Goal: Find contact information

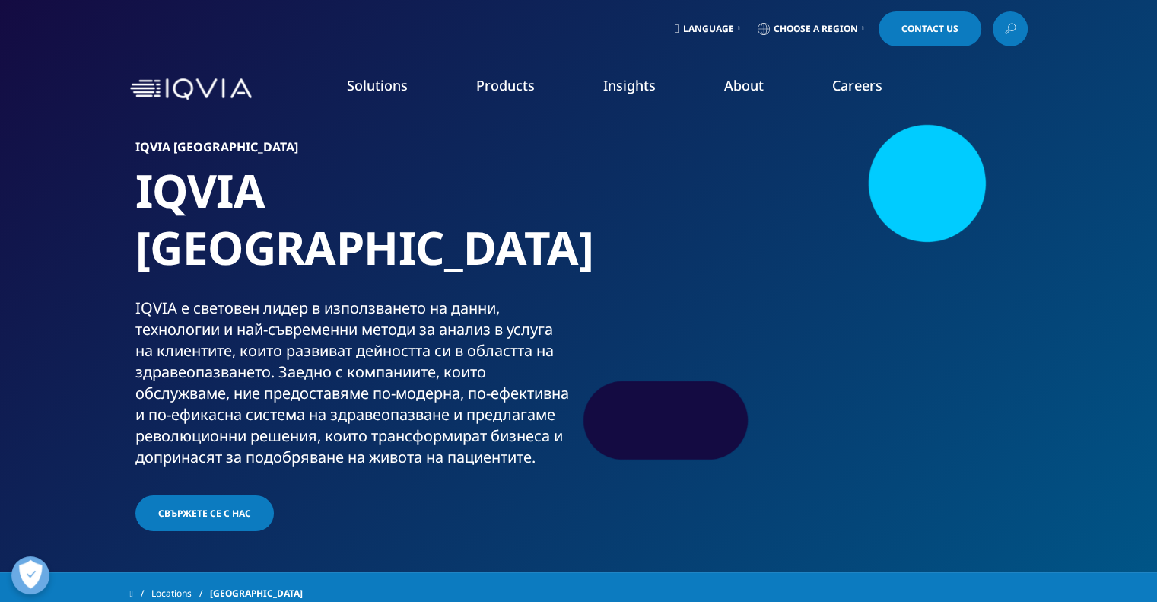
click at [907, 35] on link "Contact Us" at bounding box center [930, 28] width 103 height 35
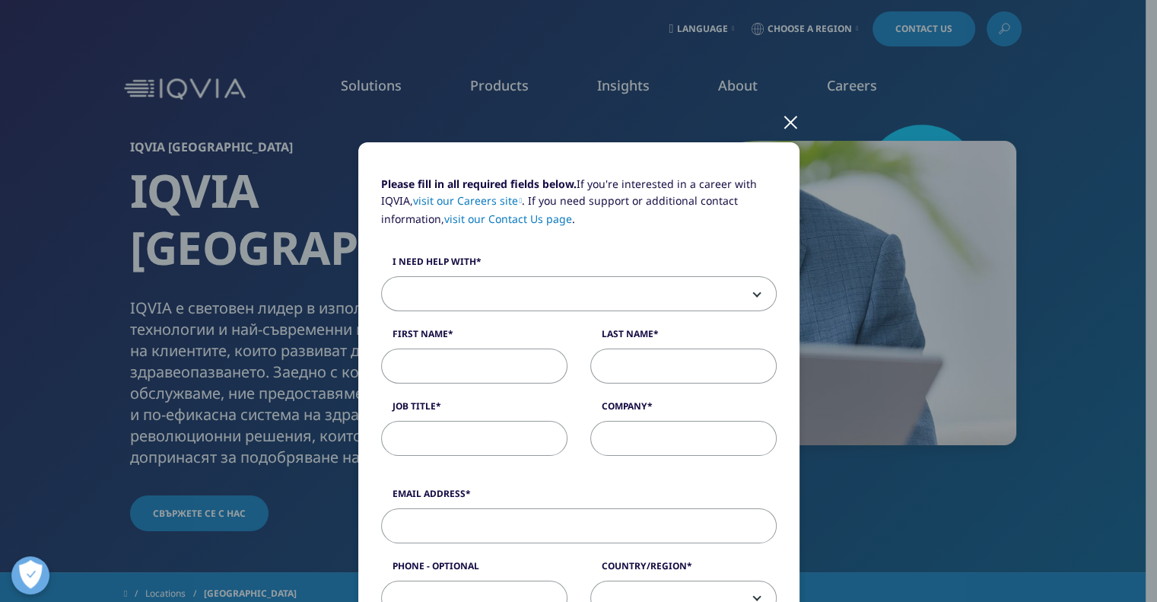
click at [790, 118] on div at bounding box center [791, 121] width 18 height 42
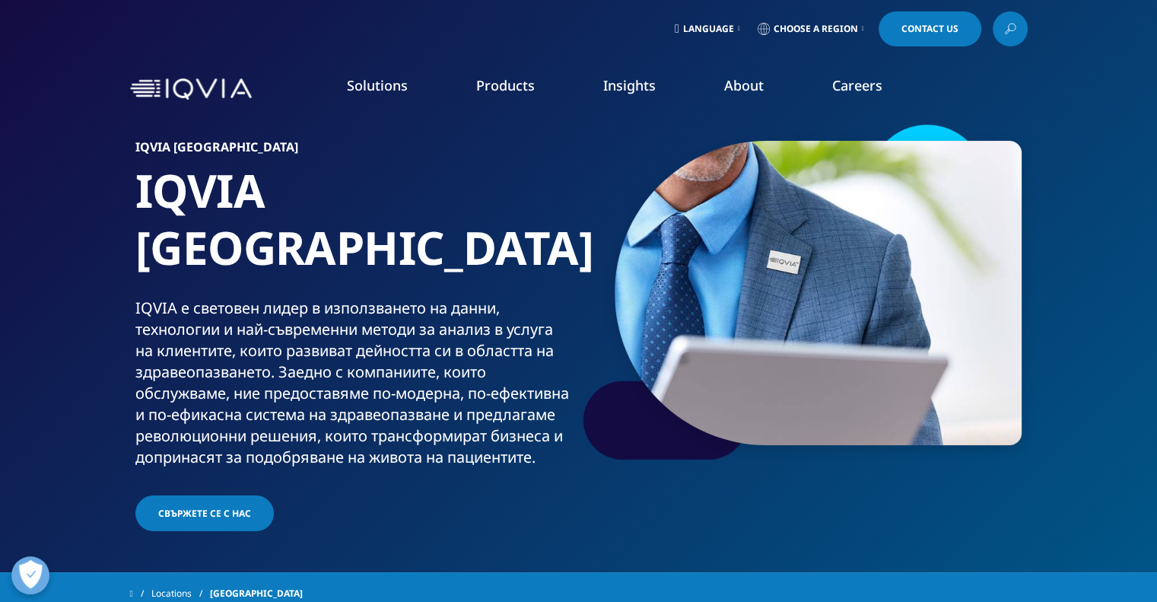
click at [855, 28] on span "Choose a Region" at bounding box center [816, 29] width 84 height 12
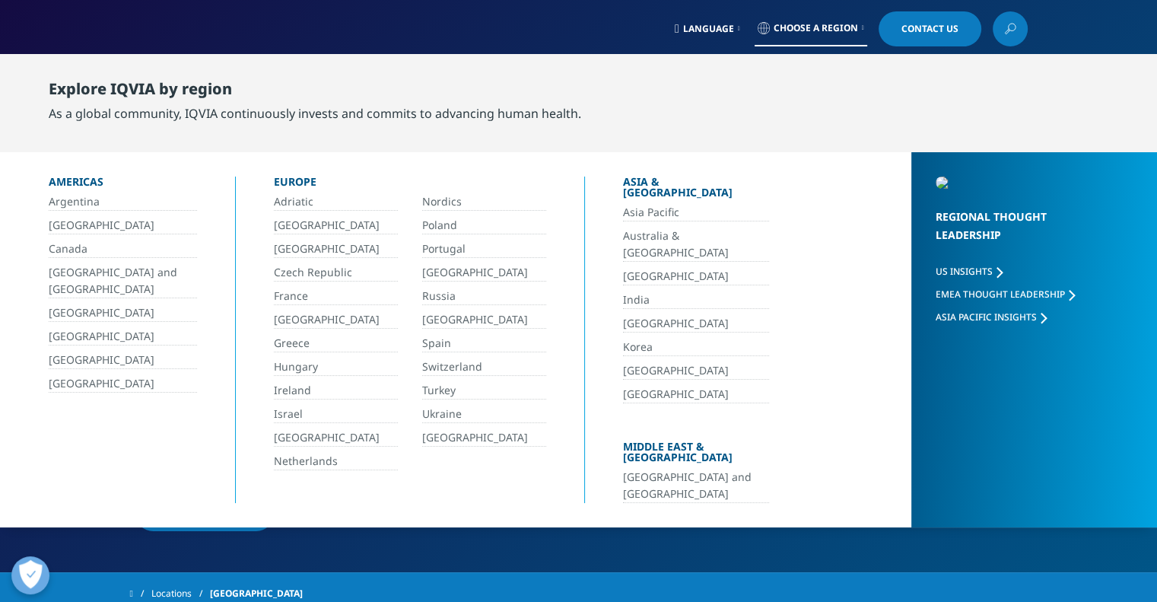
click at [298, 252] on link "[GEOGRAPHIC_DATA]" at bounding box center [336, 249] width 124 height 18
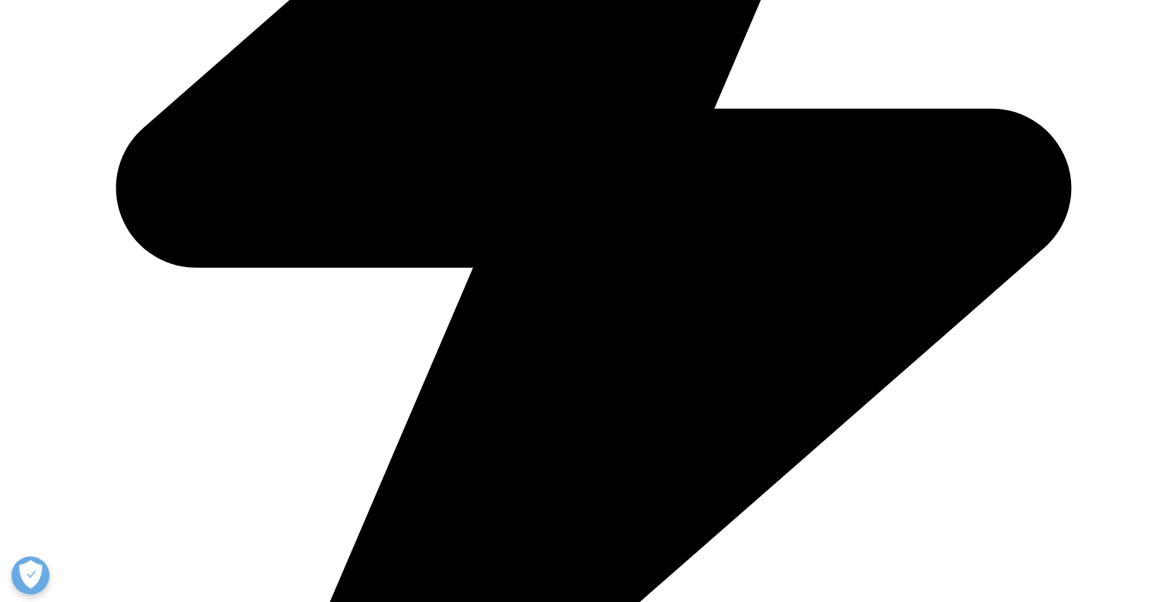
scroll to position [1011, 0]
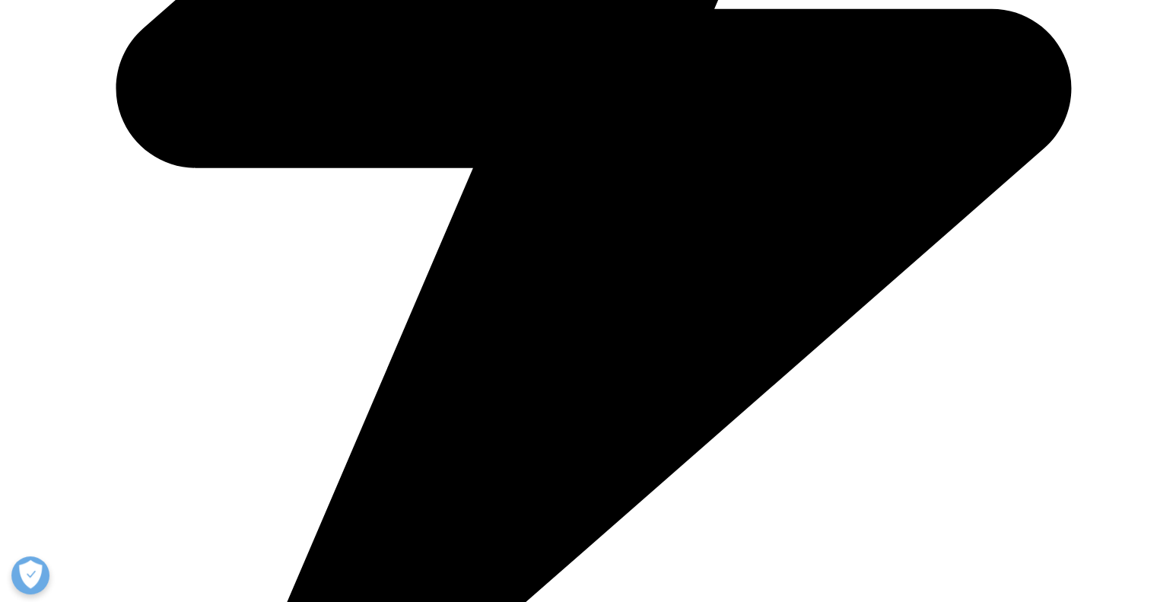
scroll to position [925, 0]
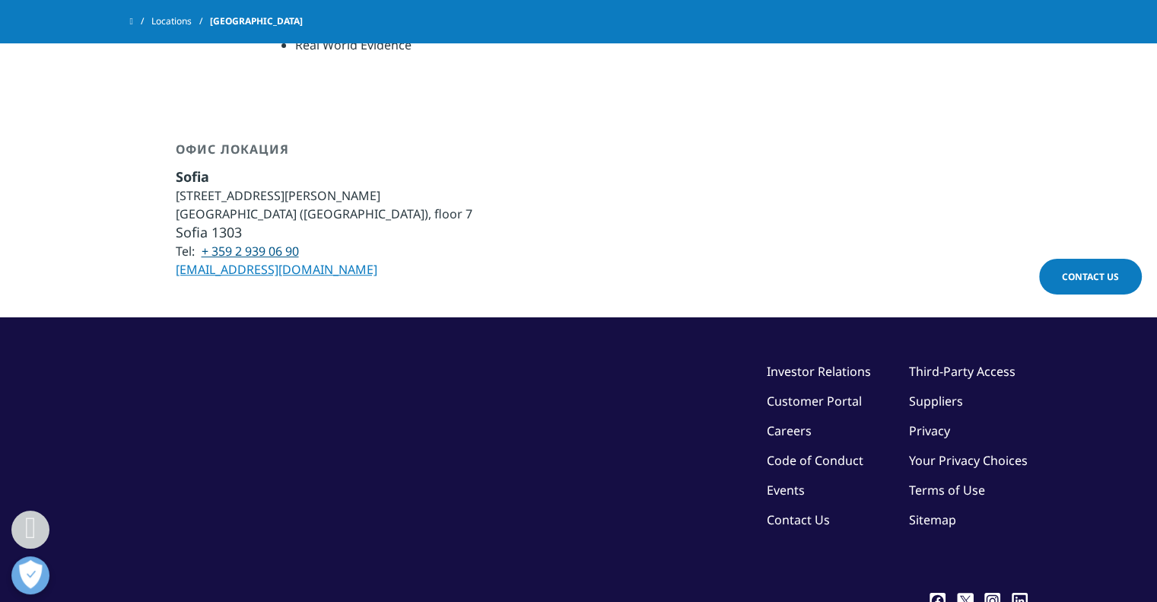
drag, startPoint x: 316, startPoint y: 250, endPoint x: 167, endPoint y: 247, distance: 148.4
click at [167, 247] on div "Офис локация Sofia #103, Aleksandar Stamboliyski Blvd. Sofia Tower (Mall of Sof…" at bounding box center [579, 210] width 898 height 137
copy link "[EMAIL_ADDRESS][DOMAIN_NAME]"
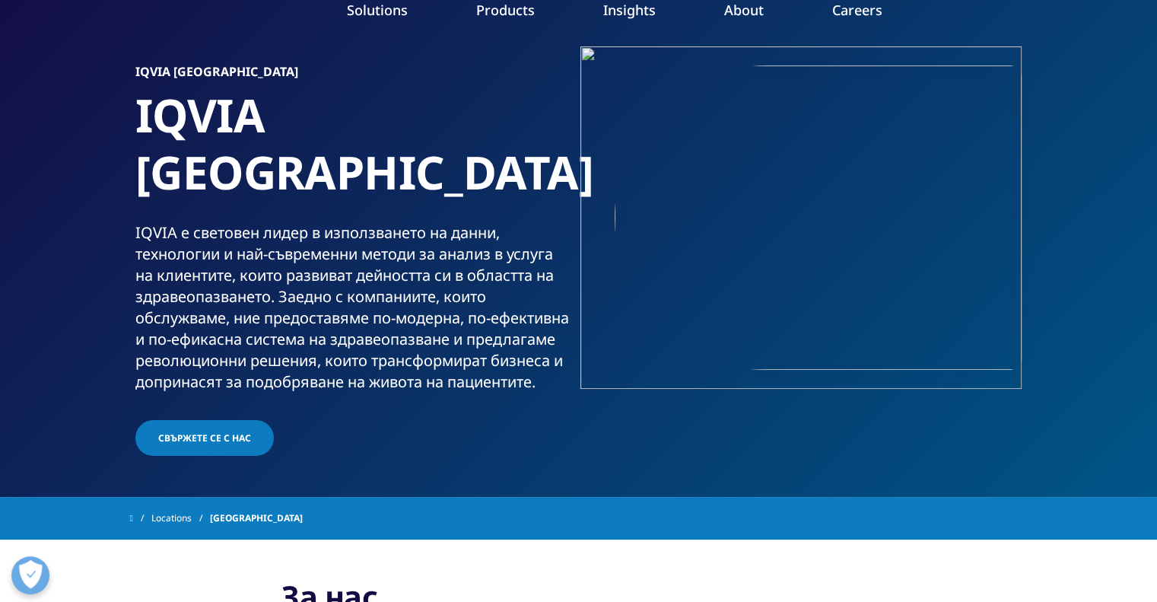
scroll to position [0, 0]
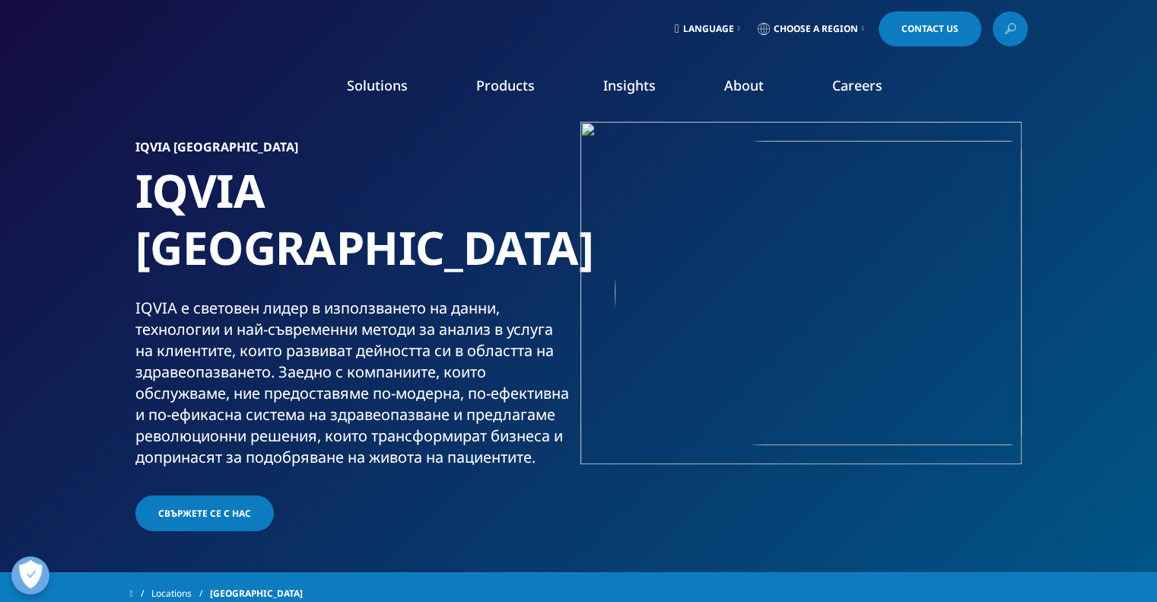
click at [852, 86] on link "Careers" at bounding box center [858, 85] width 50 height 18
